Goal: Task Accomplishment & Management: Complete application form

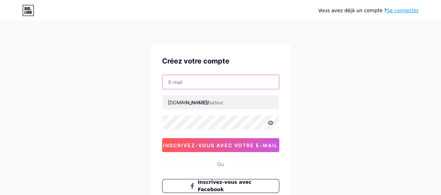
click at [220, 84] on input "text" at bounding box center [220, 82] width 116 height 14
type input "[EMAIL_ADDRESS][DOMAIN_NAME]"
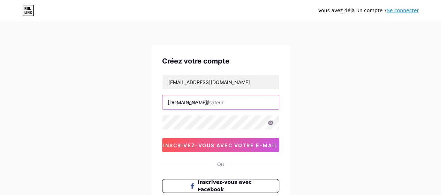
click at [213, 104] on input "text" at bounding box center [220, 102] width 116 height 14
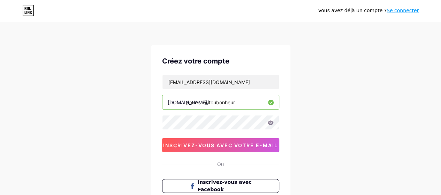
type input "pounehoutoubonheur"
click at [272, 123] on icon at bounding box center [270, 122] width 6 height 5
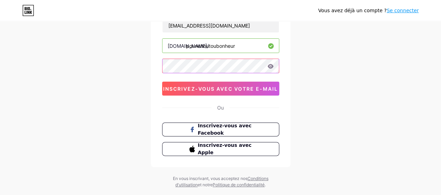
scroll to position [60, 0]
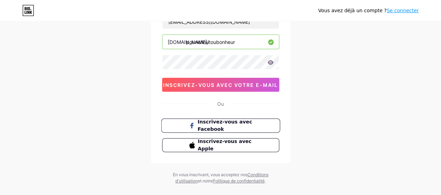
click at [252, 128] on button "Inscrivez-vous avec Facebook" at bounding box center [220, 125] width 119 height 14
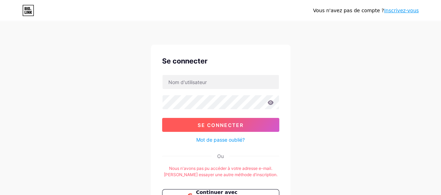
click at [225, 120] on button "Se connecter" at bounding box center [220, 125] width 117 height 14
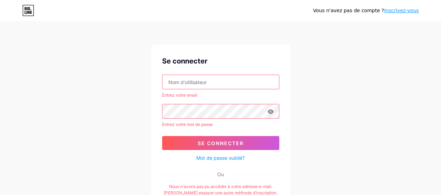
click at [222, 84] on input "text" at bounding box center [220, 82] width 116 height 14
click at [220, 82] on input "text" at bounding box center [220, 82] width 116 height 14
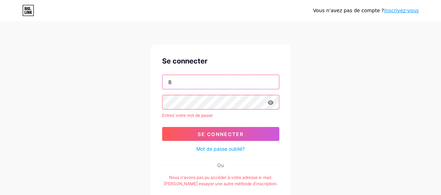
type input "[EMAIL_ADDRESS][DOMAIN_NAME]"
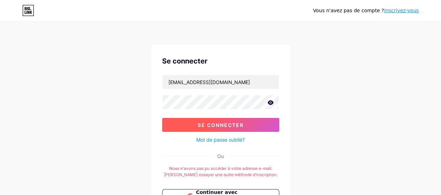
click at [211, 118] on button "Se connecter" at bounding box center [220, 125] width 117 height 14
click at [208, 121] on button "Se connecter" at bounding box center [220, 125] width 117 height 14
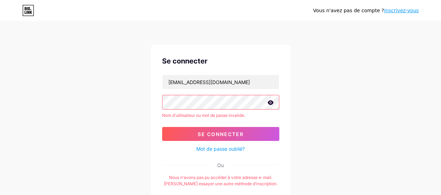
click at [227, 147] on font "Mot de passe oublié?" at bounding box center [220, 149] width 48 height 6
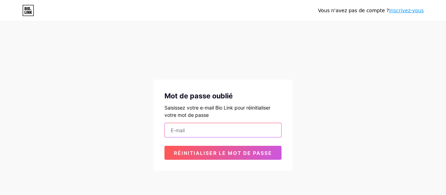
click at [225, 133] on input "email" at bounding box center [223, 130] width 116 height 14
type input "bpounehoutou@gmail.com"
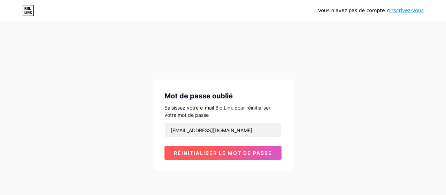
click at [224, 150] on font "Réinitialiser le mot de passe" at bounding box center [223, 153] width 98 height 6
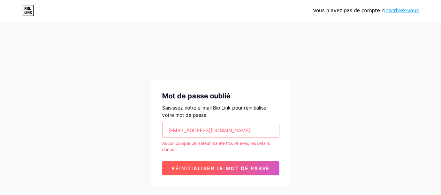
click at [224, 165] on font "Réinitialiser le mot de passe" at bounding box center [220, 168] width 98 height 6
click at [231, 171] on button "Réinitialiser le mot de passe" at bounding box center [220, 168] width 117 height 14
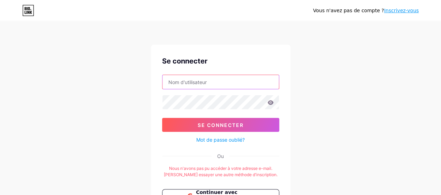
click at [174, 79] on input "text" at bounding box center [220, 82] width 116 height 14
type input "p"
type input "POUNEHOUTOU Bonheur"
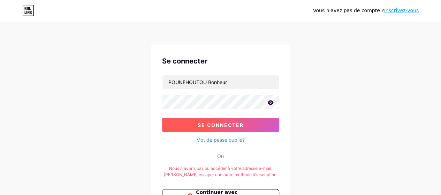
click at [198, 124] on font "Se connecter" at bounding box center [221, 125] width 46 height 6
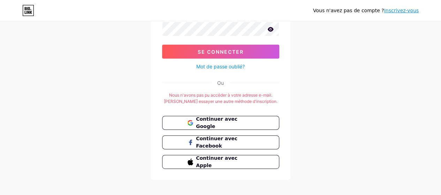
scroll to position [88, 0]
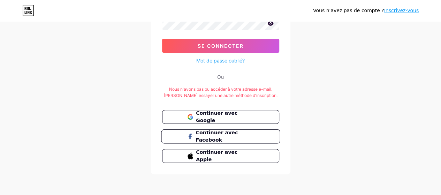
click at [266, 138] on button "Continuer avec Facebook" at bounding box center [220, 136] width 119 height 14
click at [238, 132] on font "Continuer avec Facebook" at bounding box center [217, 136] width 42 height 13
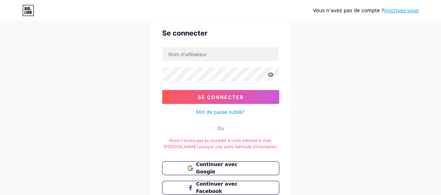
scroll to position [43, 0]
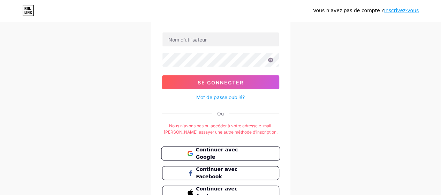
click at [238, 153] on font "Continuer avec Google" at bounding box center [217, 153] width 42 height 13
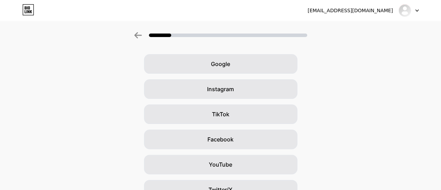
scroll to position [25, 0]
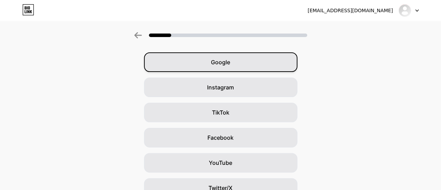
click at [254, 62] on div "Google" at bounding box center [220, 62] width 153 height 20
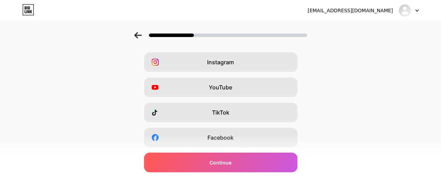
scroll to position [0, 0]
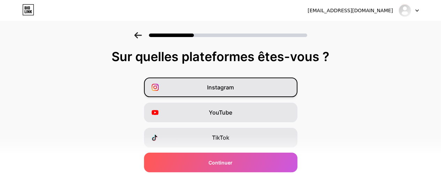
click at [271, 86] on div "Instagram" at bounding box center [220, 87] width 153 height 20
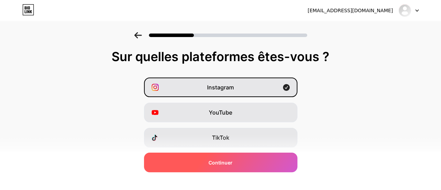
click at [252, 159] on div "Continuer" at bounding box center [220, 162] width 153 height 20
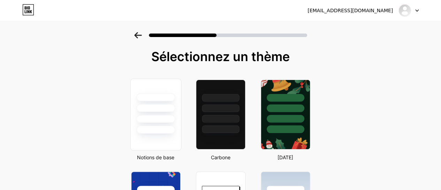
click at [166, 134] on div at bounding box center [155, 114] width 51 height 72
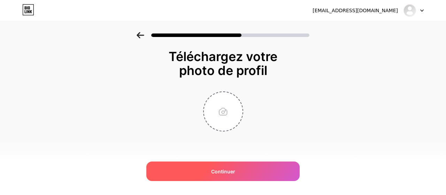
click at [222, 175] on div "Continuer" at bounding box center [222, 171] width 153 height 20
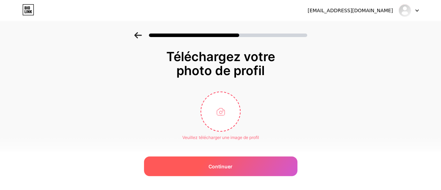
click at [223, 170] on div "Continuer" at bounding box center [220, 166] width 153 height 20
click at [236, 172] on div "Continuer" at bounding box center [220, 166] width 153 height 20
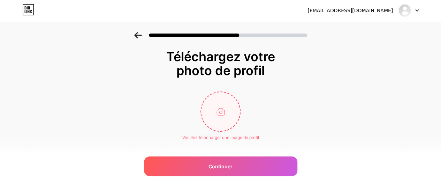
click at [227, 108] on input "file" at bounding box center [220, 111] width 39 height 39
type input "C:\fakepath\IDENTITÉ .jpg"
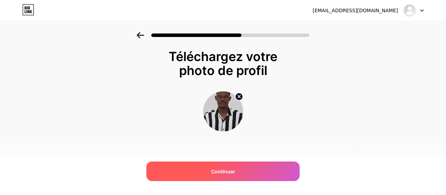
click at [268, 169] on div "Continuer" at bounding box center [222, 171] width 153 height 20
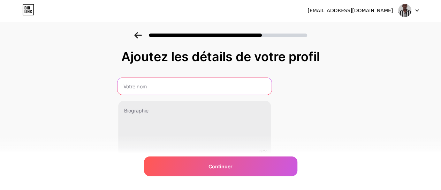
click at [199, 86] on input "text" at bounding box center [194, 86] width 154 height 17
type input "b"
type input "POUNEHOUTOU bonheur"
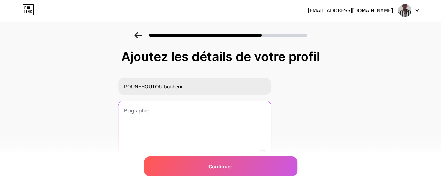
click at [169, 107] on textarea at bounding box center [194, 129] width 153 height 56
click at [169, 107] on textarea at bounding box center [194, 128] width 154 height 57
paste textarea "✨ Éveiller les consciences, réveiller les destinées et inspirer une génération …"
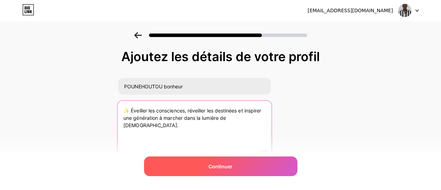
type textarea "✨ Éveiller les consciences, réveiller les destinées et inspirer une génération …"
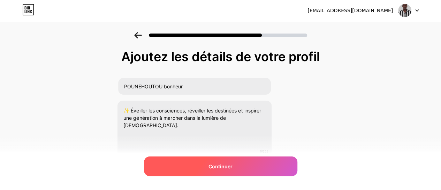
click at [225, 166] on font "Continuer" at bounding box center [220, 166] width 24 height 6
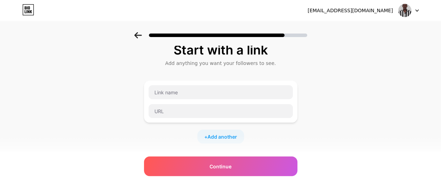
scroll to position [8, 0]
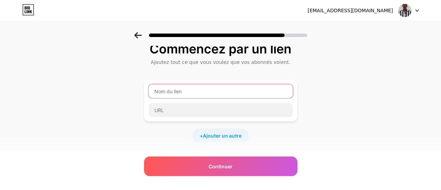
click at [234, 94] on input "text" at bounding box center [220, 91] width 144 height 14
type input "p"
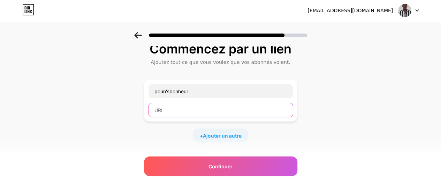
click at [219, 112] on input "text" at bounding box center [220, 110] width 144 height 14
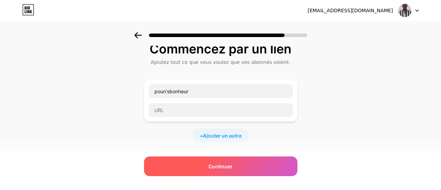
click at [233, 162] on div "Continuer" at bounding box center [220, 166] width 153 height 20
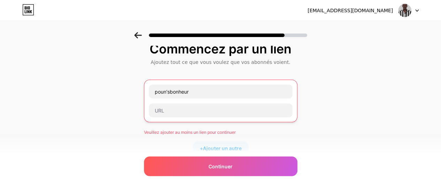
click at [112, 85] on div "Commencez par un lien Ajoutez tout ce que vous voulez que vos abonnés voient. p…" at bounding box center [220, 153] width 441 height 258
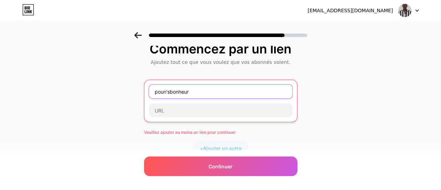
click at [198, 94] on input "poun'sbonheur" at bounding box center [221, 91] width 144 height 14
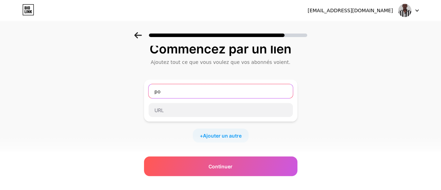
type input "p"
paste input "✨ Éveiller les consciences, réveiller les destinées et inspirer une génération …"
type input "✨"
paste input "https://bio.link/josiaspoun"
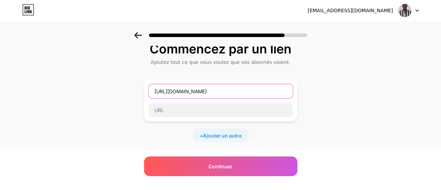
type input "https://bio.link/josiaspoun"
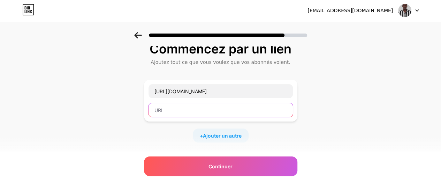
click at [212, 113] on input "text" at bounding box center [220, 110] width 144 height 14
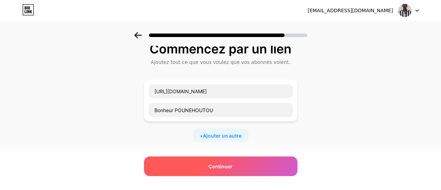
click at [224, 158] on div "Continuer" at bounding box center [220, 166] width 153 height 20
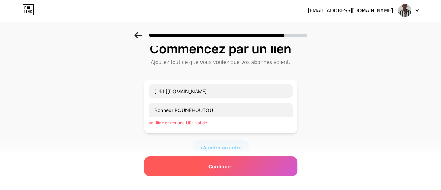
click at [225, 165] on font "Continuer" at bounding box center [220, 166] width 24 height 6
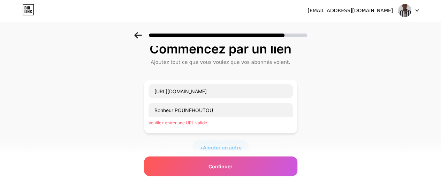
click at [268, 148] on div "+ Ajouter un autre" at bounding box center [220, 147] width 153 height 14
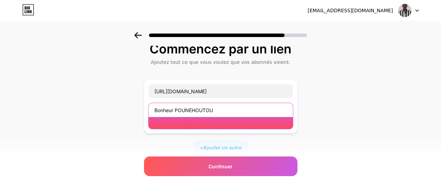
click at [222, 108] on input "Bonheur POUNEHOUTOU" at bounding box center [220, 110] width 144 height 14
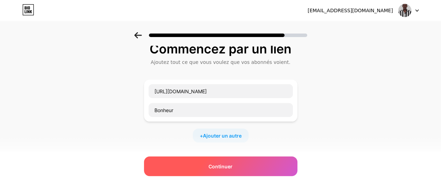
click at [194, 163] on div "Continuer" at bounding box center [220, 166] width 153 height 20
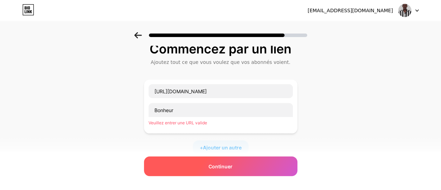
click at [194, 163] on div "Continuer" at bounding box center [220, 166] width 153 height 20
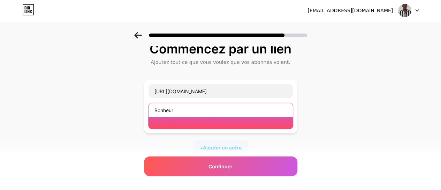
click at [219, 108] on input "Bonheur" at bounding box center [220, 110] width 144 height 14
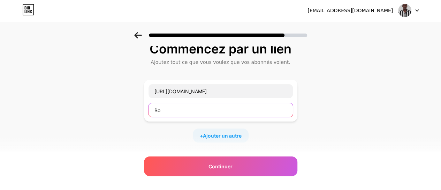
type input "B"
paste input "https://bio.link/josiaspoun"
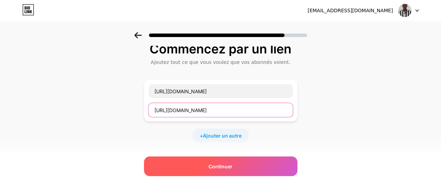
type input "https://bio.link/josiaspoun"
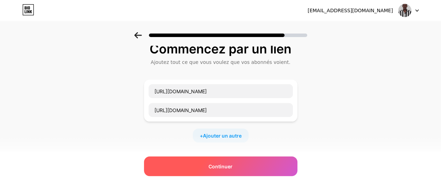
click at [225, 166] on font "Continuer" at bounding box center [220, 166] width 24 height 6
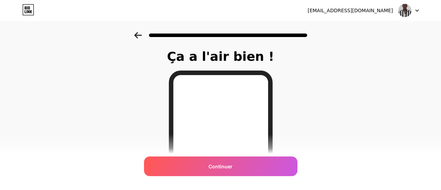
click at [225, 166] on font "Continuer" at bounding box center [220, 166] width 24 height 6
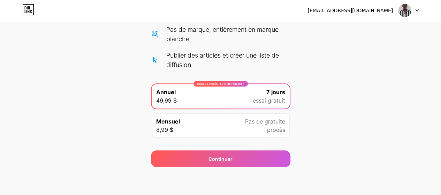
scroll to position [113, 0]
